Goal: Navigation & Orientation: Find specific page/section

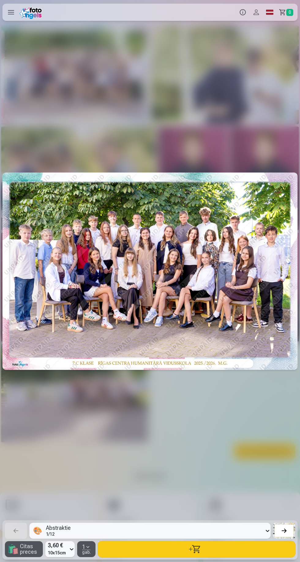
scroll to position [0, 901]
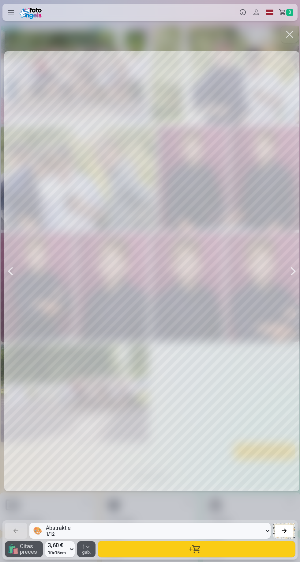
scroll to position [0, 1802]
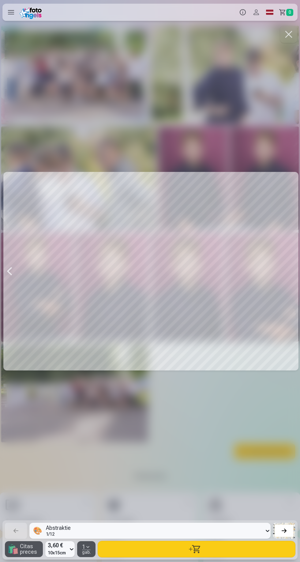
scroll to position [0, 2703]
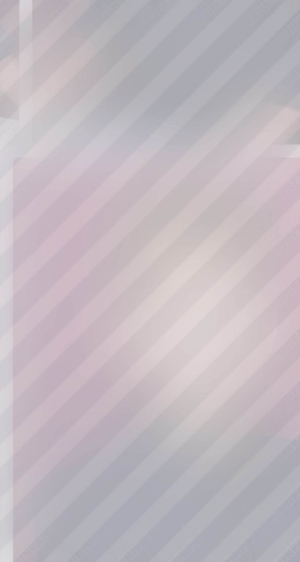
scroll to position [0, 2695]
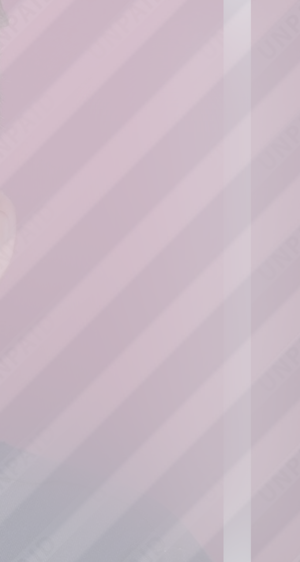
scroll to position [0, 2703]
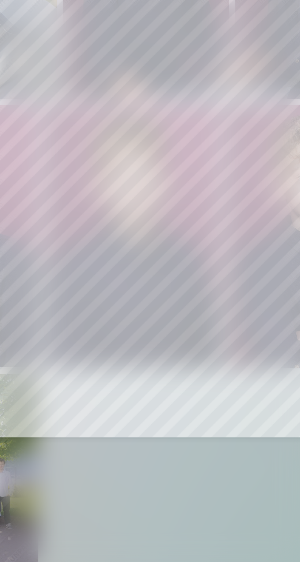
scroll to position [0, 2703]
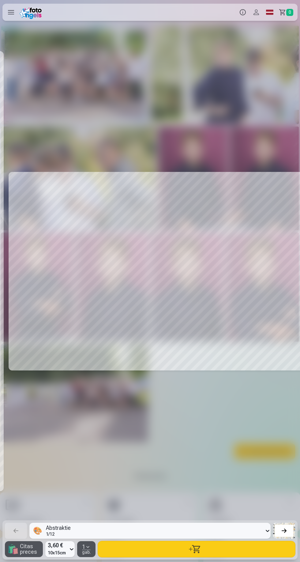
scroll to position [0, 2703]
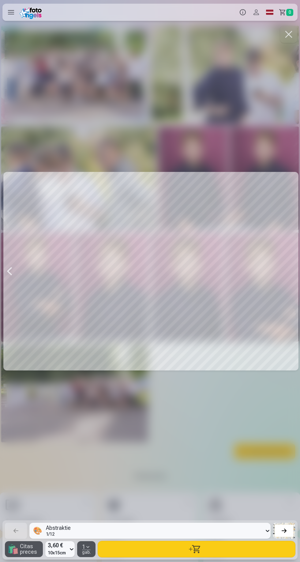
scroll to position [0, 2703]
click at [286, 270] on div at bounding box center [149, 271] width 295 height 493
click at [279, 261] on div at bounding box center [149, 271] width 295 height 493
